Goal: Transaction & Acquisition: Book appointment/travel/reservation

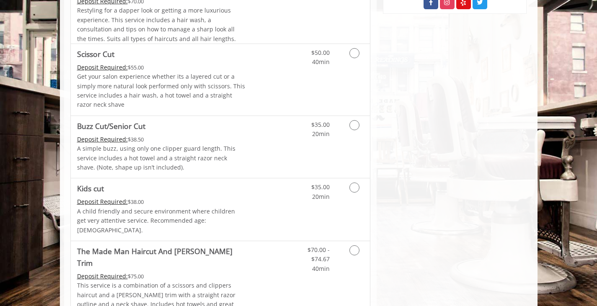
scroll to position [545, 0]
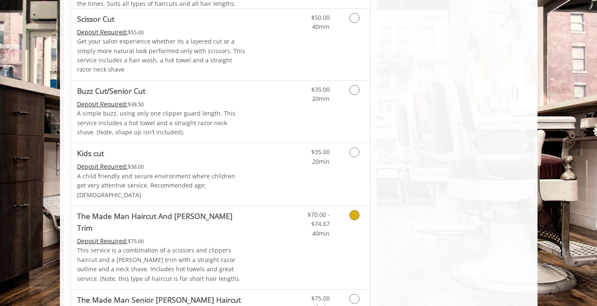
click at [341, 214] on div "Grooming services" at bounding box center [353, 222] width 34 height 32
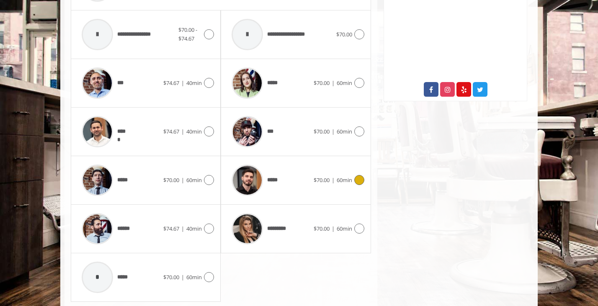
click at [318, 178] on div "***** $70.00 | 60min" at bounding box center [296, 180] width 137 height 40
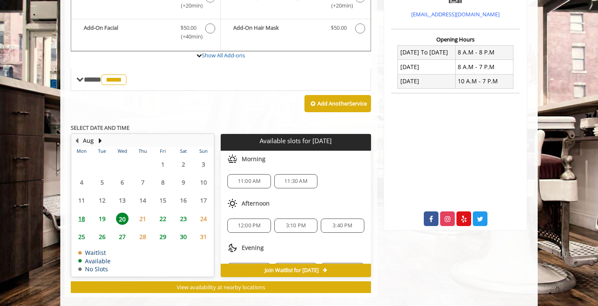
scroll to position [38, 0]
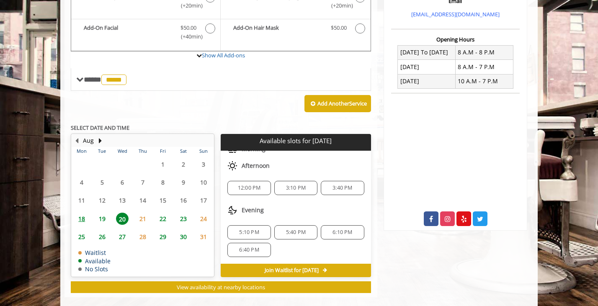
click at [337, 229] on span "6:10 PM" at bounding box center [343, 232] width 20 height 7
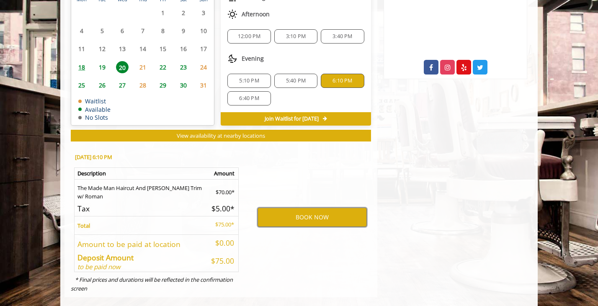
scroll to position [402, 0]
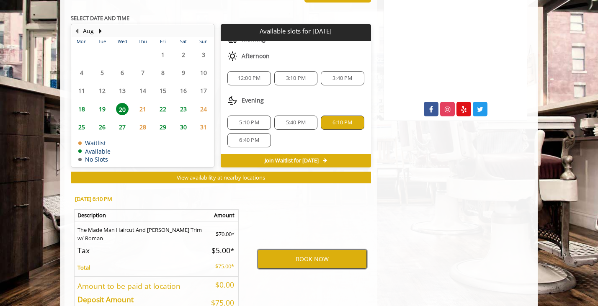
click at [312, 250] on button "BOOK NOW" at bounding box center [312, 259] width 109 height 19
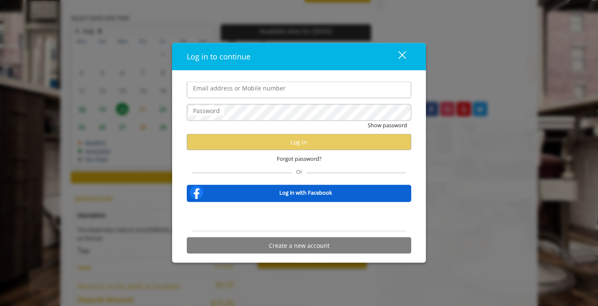
type input "**********"
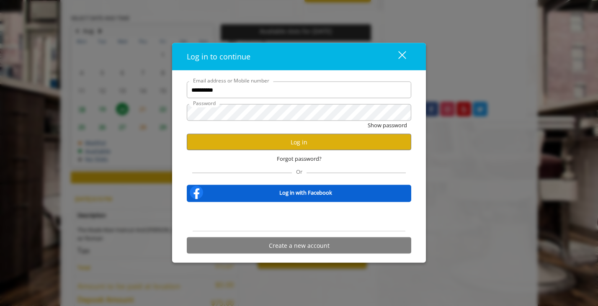
scroll to position [0, 0]
click at [284, 142] on button "Log in" at bounding box center [299, 142] width 225 height 16
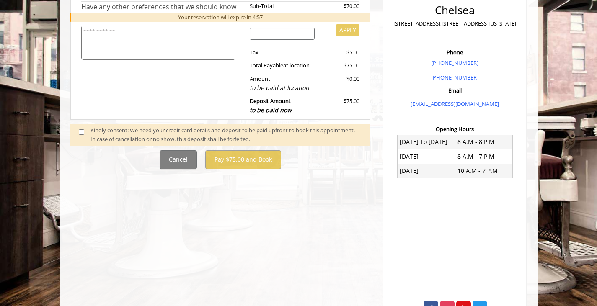
scroll to position [210, 0]
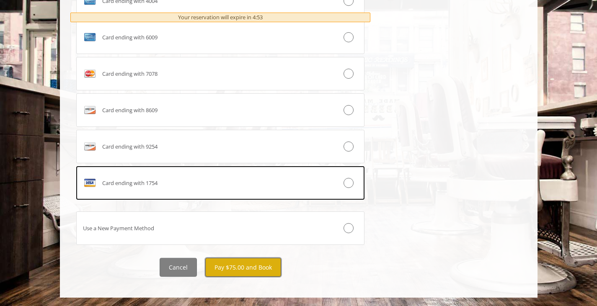
click at [260, 264] on button "Pay $75.00 and Book" at bounding box center [243, 267] width 76 height 19
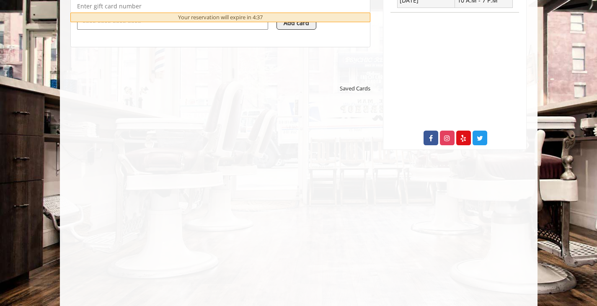
scroll to position [377, 0]
